Goal: Navigation & Orientation: Find specific page/section

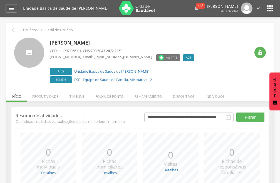
click at [196, 5] on div "443" at bounding box center [200, 6] width 8 height 6
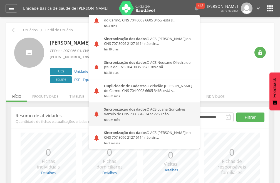
scroll to position [83, 0]
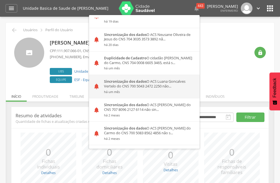
click at [134, 85] on div "Sincronização dos dados O ACS Luana Goncalves Vertelo do CNS 700 5043 2472 2250…" at bounding box center [150, 86] width 100 height 23
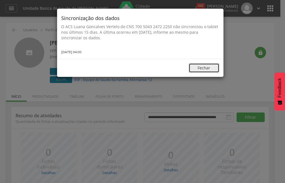
click at [201, 66] on button "Fechar" at bounding box center [204, 67] width 31 height 9
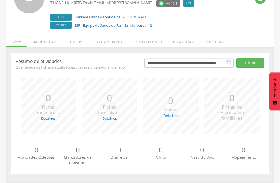
scroll to position [0, 0]
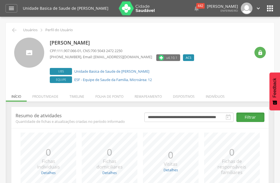
click at [248, 119] on button "Filtrar" at bounding box center [250, 116] width 28 height 9
click at [40, 97] on li "Produtividade" at bounding box center [45, 94] width 37 height 13
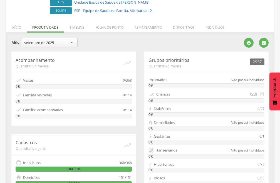
scroll to position [41, 0]
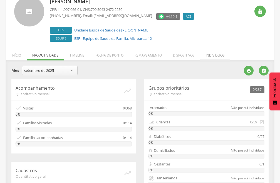
click at [212, 56] on li "Indivíduos" at bounding box center [215, 53] width 30 height 13
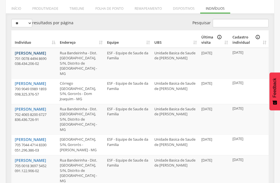
scroll to position [0, 0]
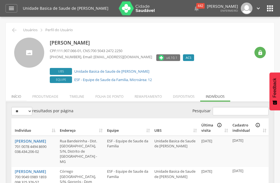
click at [14, 97] on li "Início" at bounding box center [16, 94] width 21 height 13
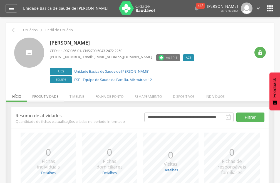
click at [52, 97] on li "Produtividade" at bounding box center [45, 94] width 37 height 13
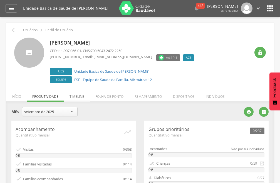
click at [76, 97] on li "Timeline" at bounding box center [77, 94] width 26 height 13
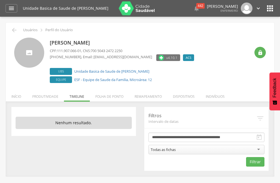
scroll to position [17, 0]
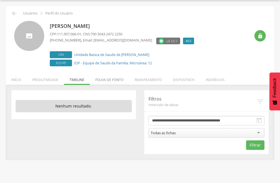
click at [110, 80] on li "Folha de ponto" at bounding box center [109, 78] width 39 height 13
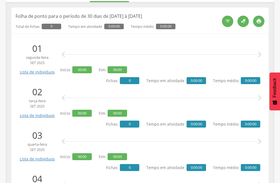
scroll to position [16, 0]
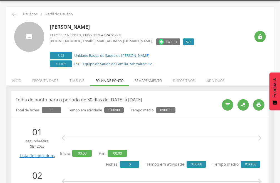
click at [137, 80] on li "Remapeamento" at bounding box center [148, 79] width 38 height 13
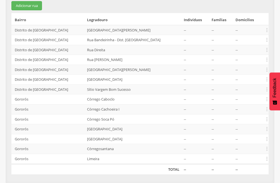
scroll to position [0, 0]
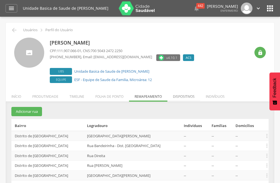
click at [187, 95] on li "Dispositivos" at bounding box center [183, 94] width 33 height 13
click at [187, 95] on ul "Início Produtividade Timeline Folha de ponto Remapeamento Gerenciar acesso Quar…" at bounding box center [140, 96] width 268 height 5
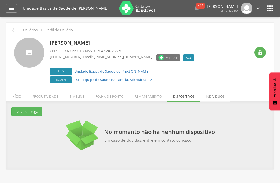
click at [209, 96] on li "Indivíduos" at bounding box center [215, 94] width 30 height 13
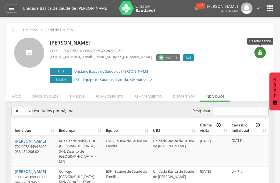
click at [261, 53] on icon "" at bounding box center [261, 53] width 6 height 6
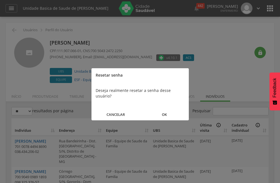
click at [119, 108] on button "CANCELAR" at bounding box center [116, 114] width 49 height 12
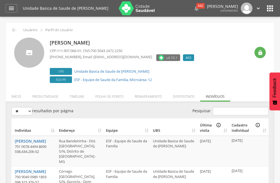
click at [268, 8] on icon "" at bounding box center [270, 8] width 9 height 9
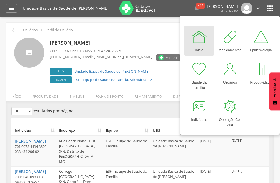
click at [169, 22] on div " Supervisão  Distritos  Ubs Coordenador: - [PERSON_NAME] / MG Intervalo de T…" at bounding box center [140, 108] width 280 height 183
